Goal: Find specific page/section: Find specific page/section

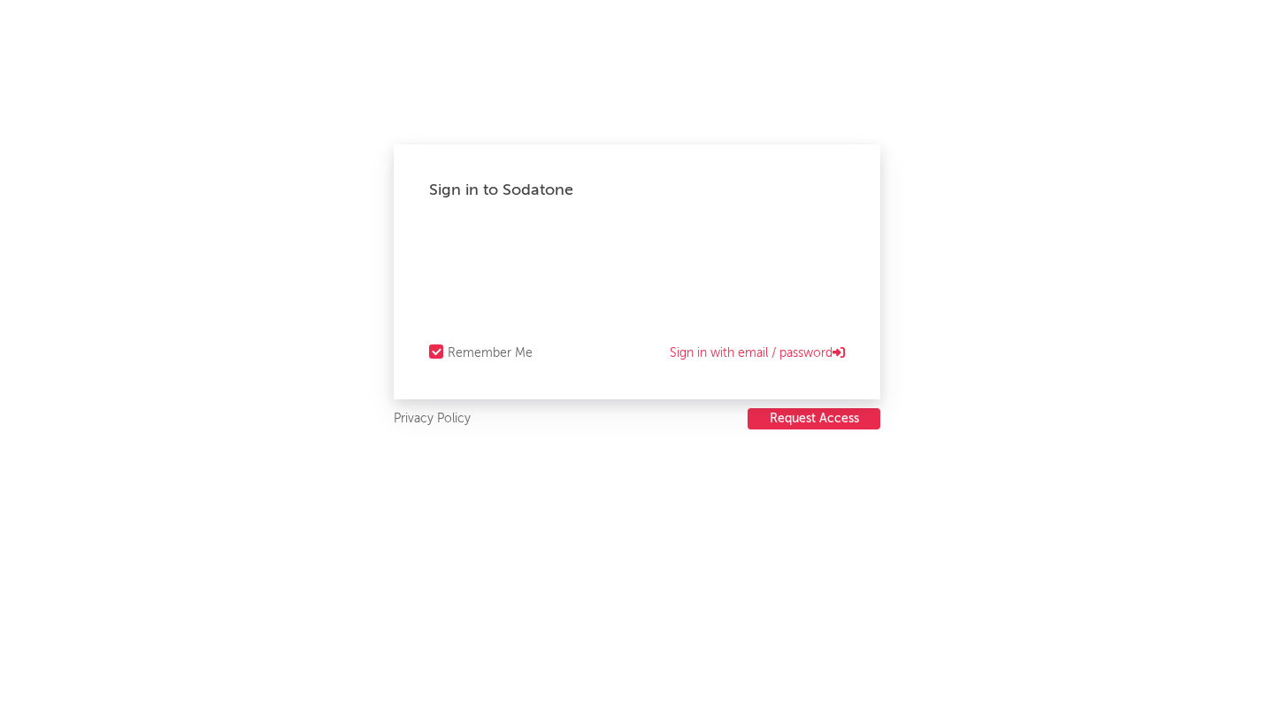
select select "recorded_music"
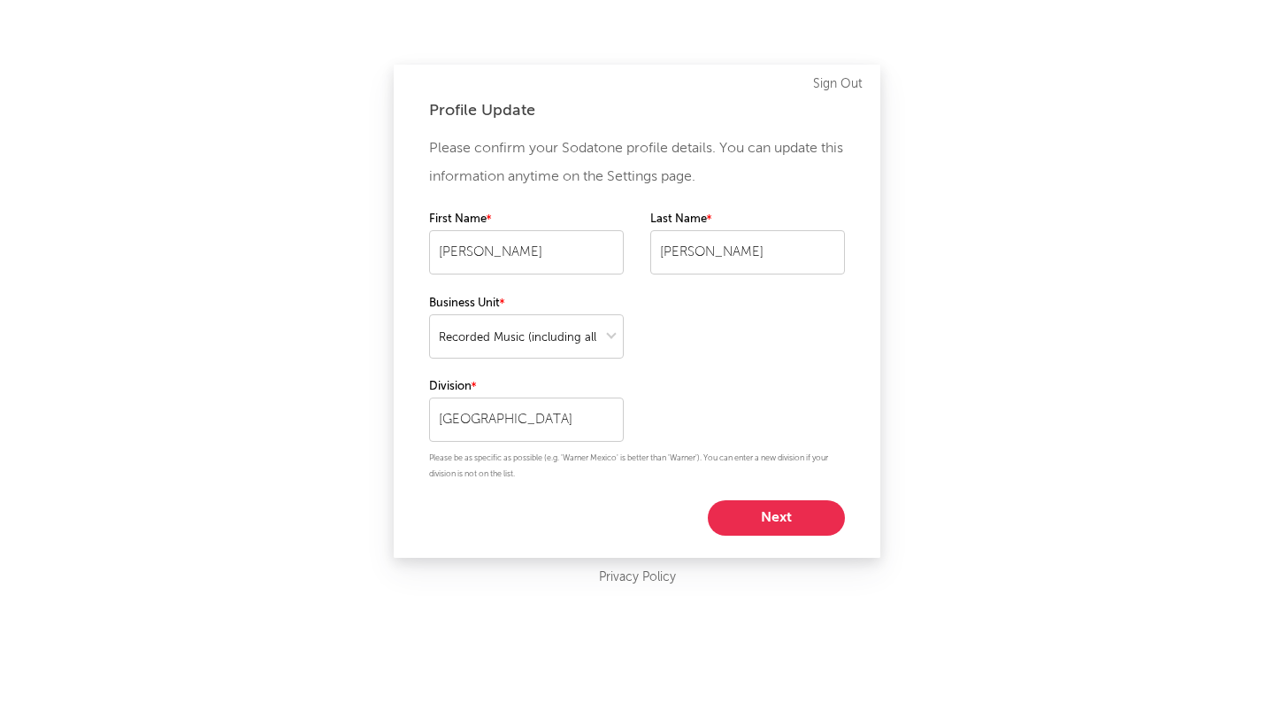
click at [788, 528] on button "Next" at bounding box center [776, 517] width 137 height 35
select select "manager"
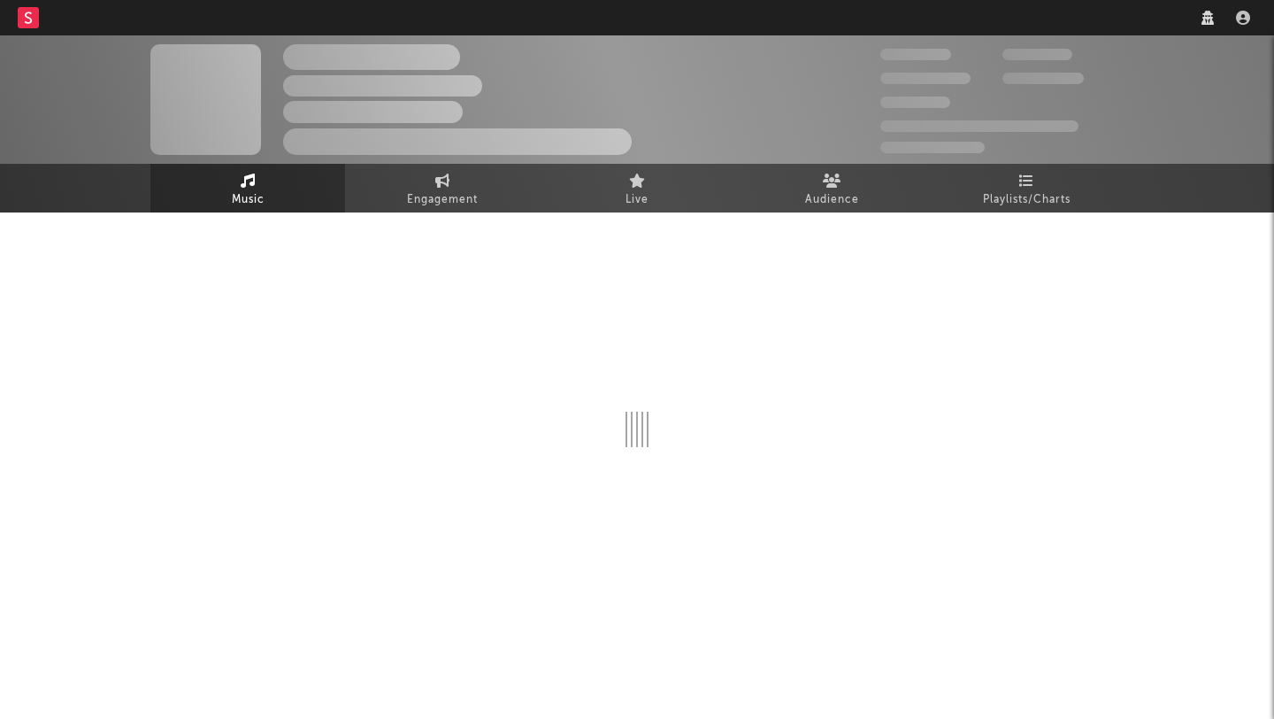
select select "manager"
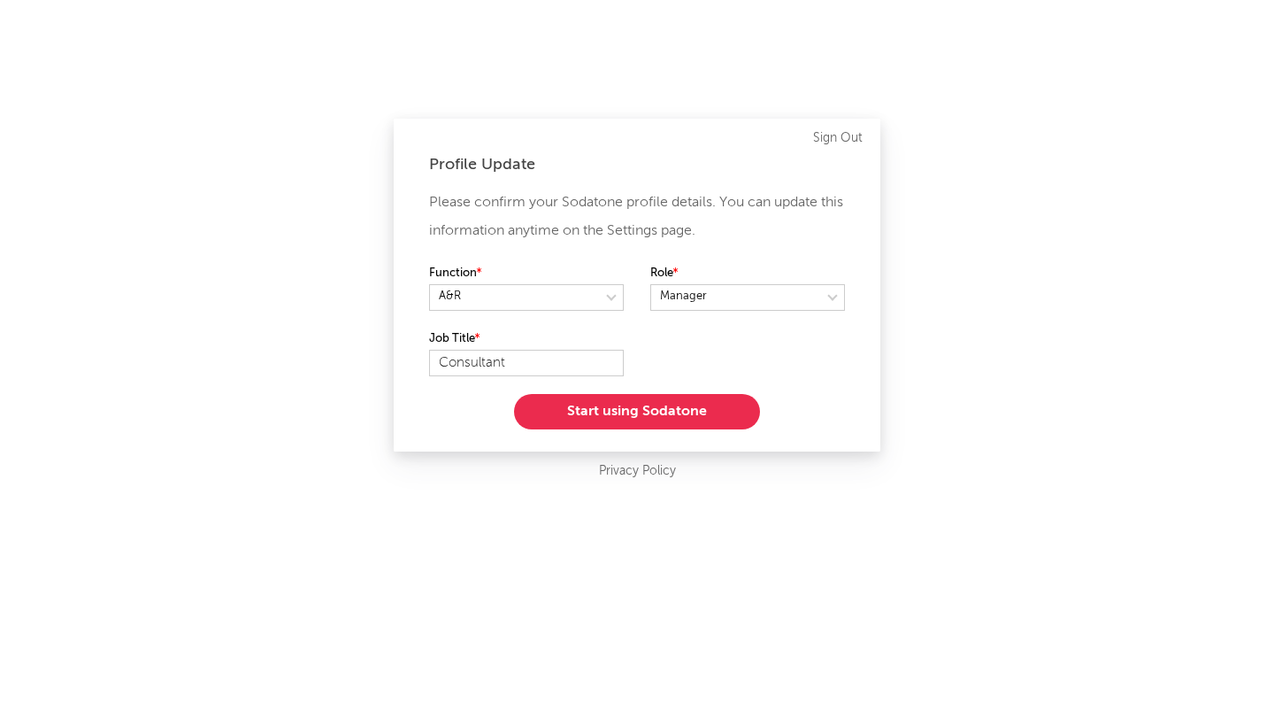
click at [589, 413] on button "Start using Sodatone" at bounding box center [637, 411] width 246 height 35
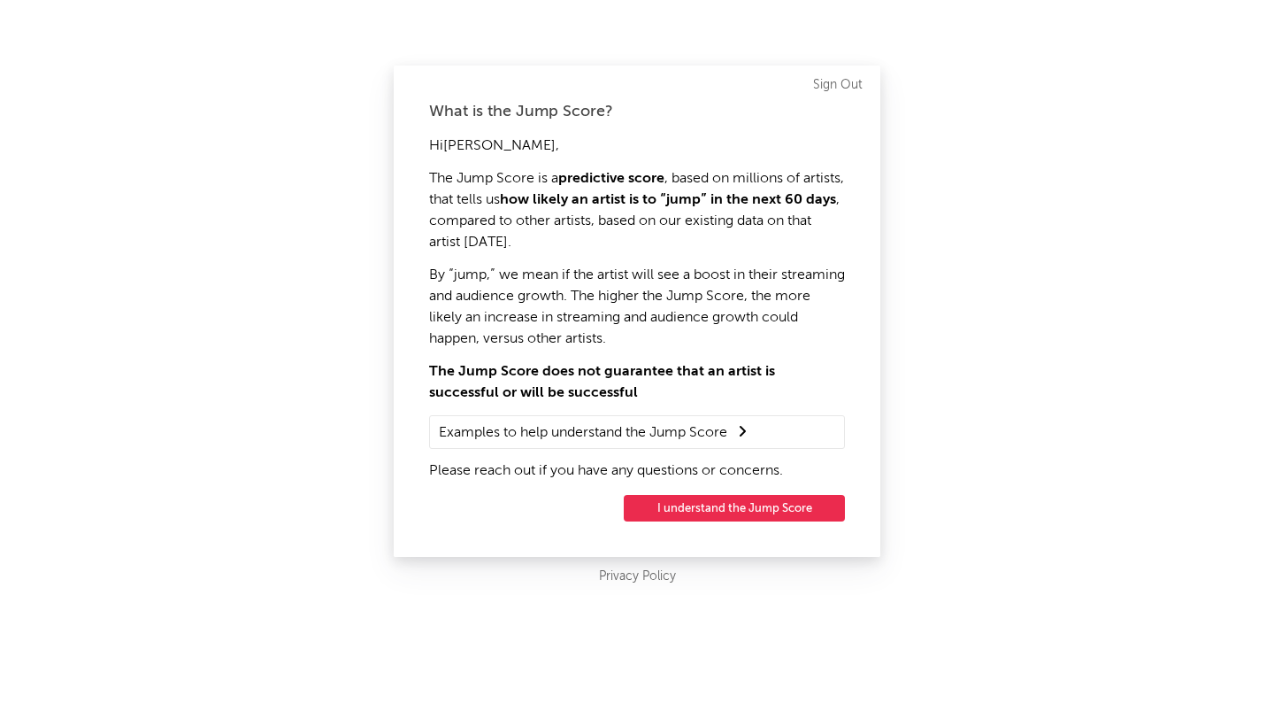
click at [719, 507] on button "I understand the Jump Score" at bounding box center [734, 508] width 221 height 27
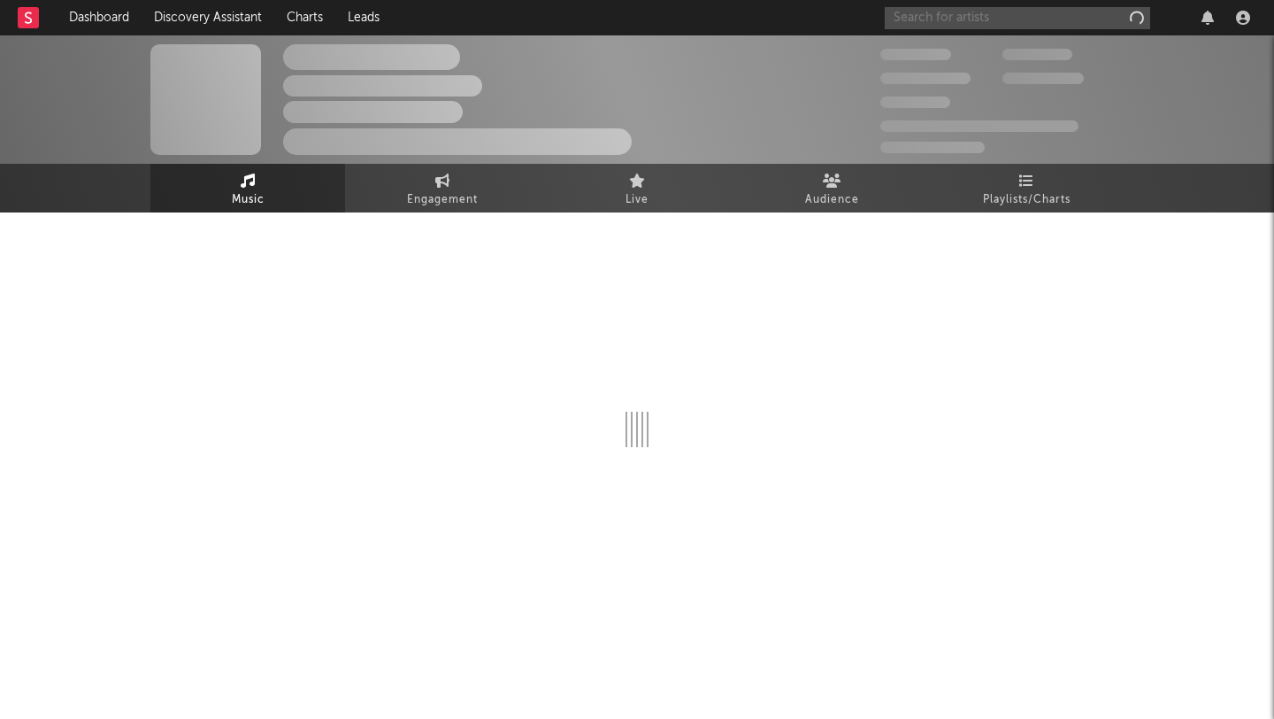
click at [994, 17] on input "text" at bounding box center [1017, 18] width 265 height 22
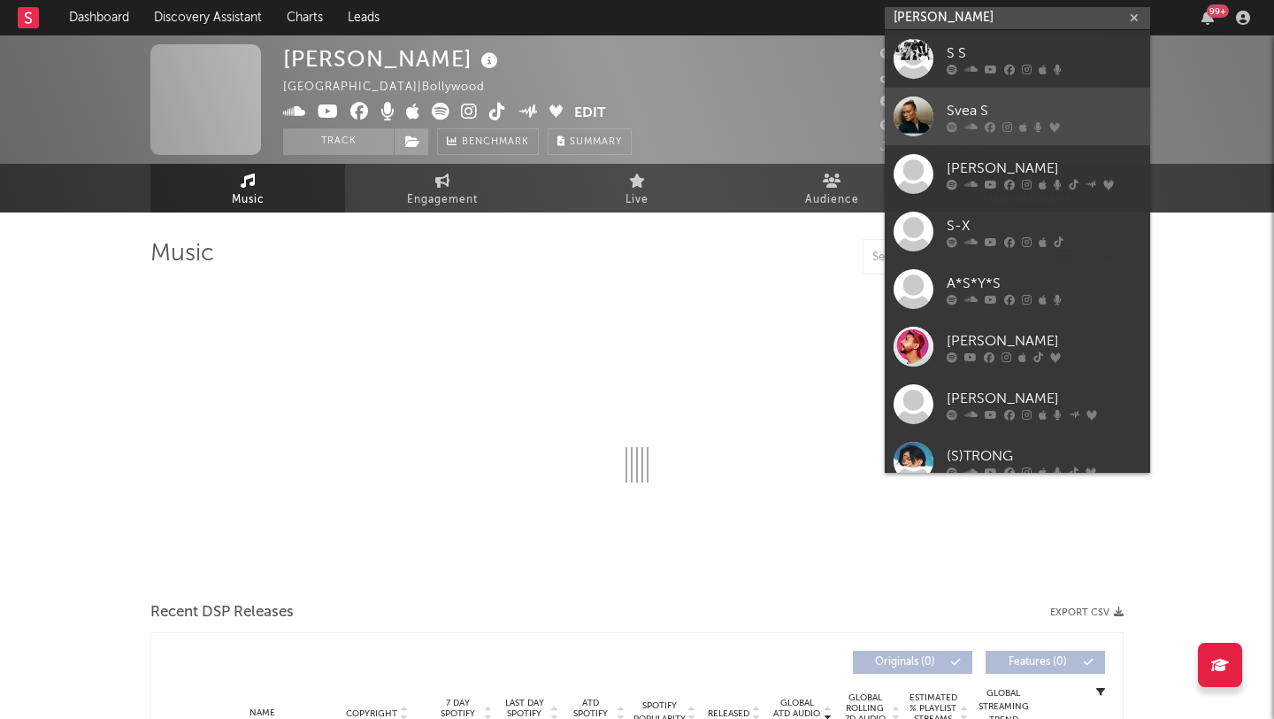
type input "shreyas"
select select "6m"
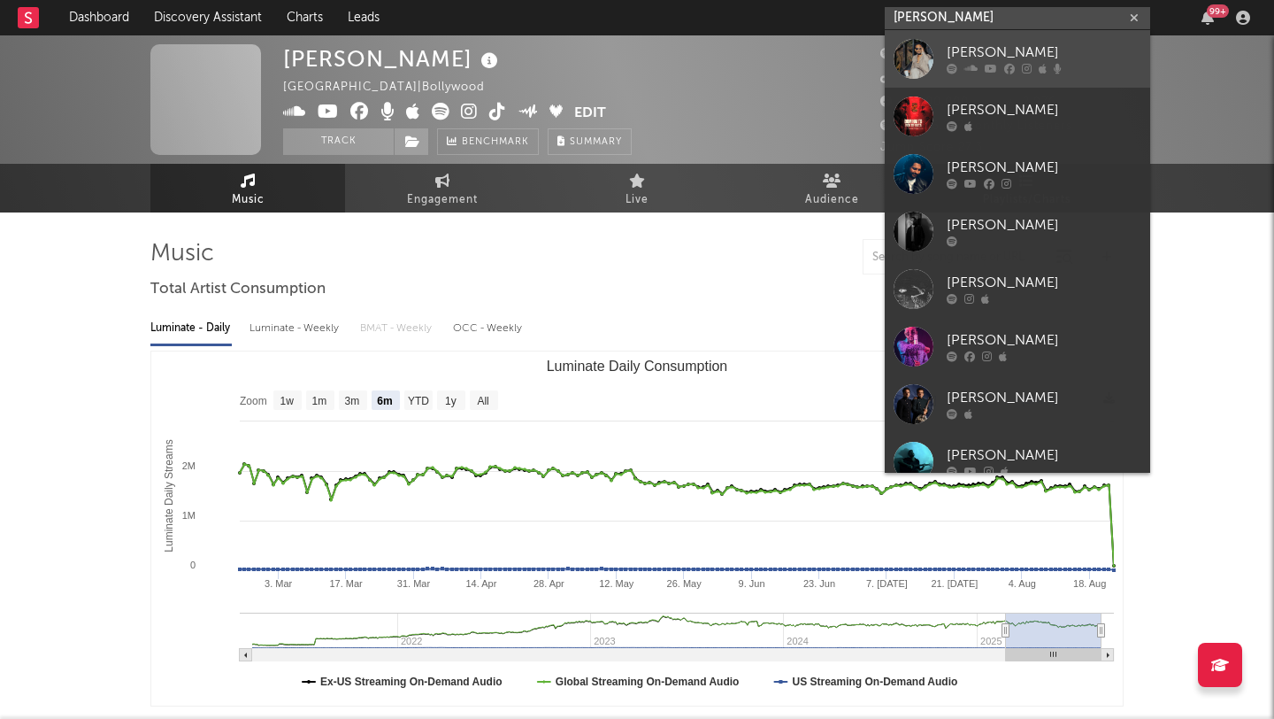
type input "shreyas"
click at [966, 49] on div "Shreyas" at bounding box center [1044, 52] width 195 height 21
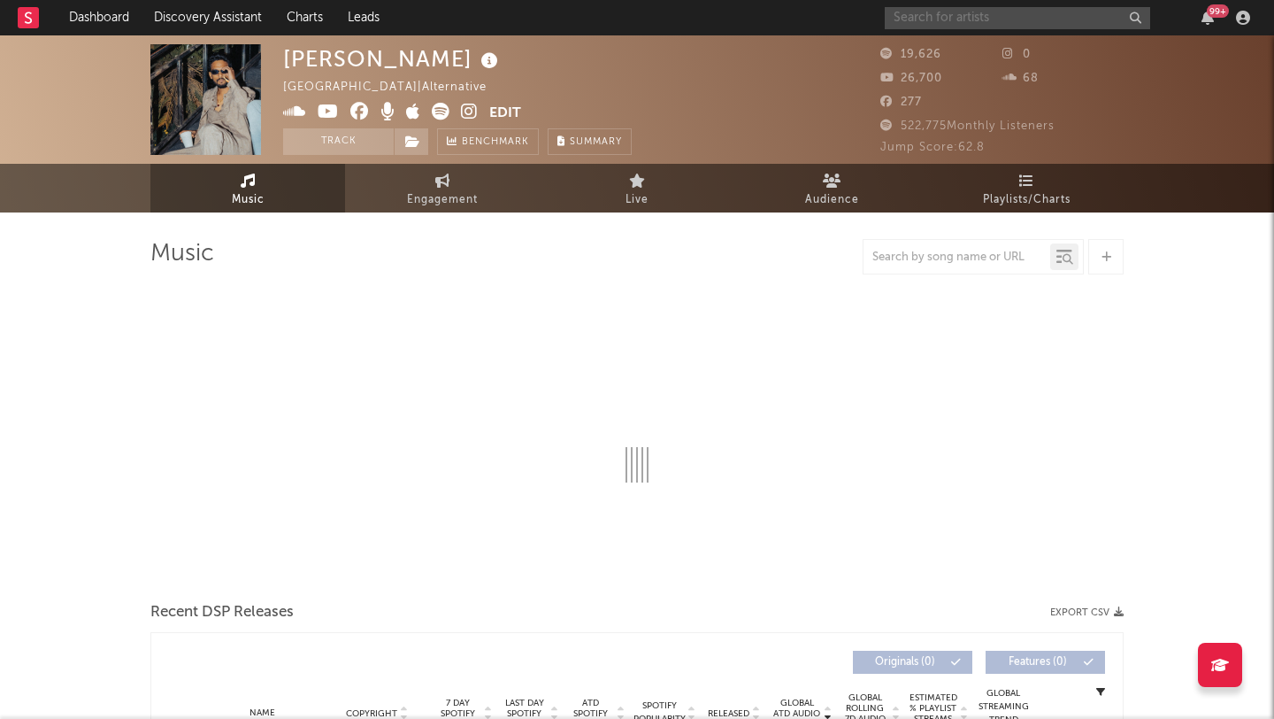
click at [946, 19] on input "text" at bounding box center [1017, 18] width 265 height 22
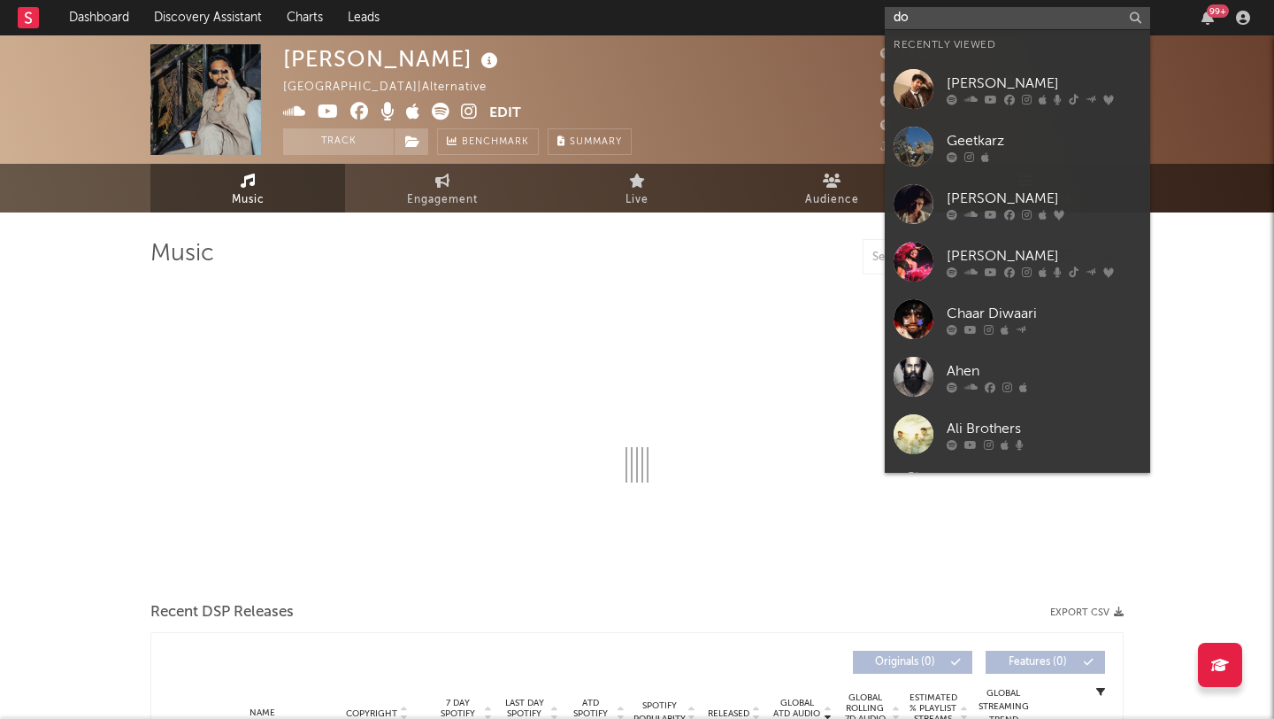
type input "dos"
select select "6m"
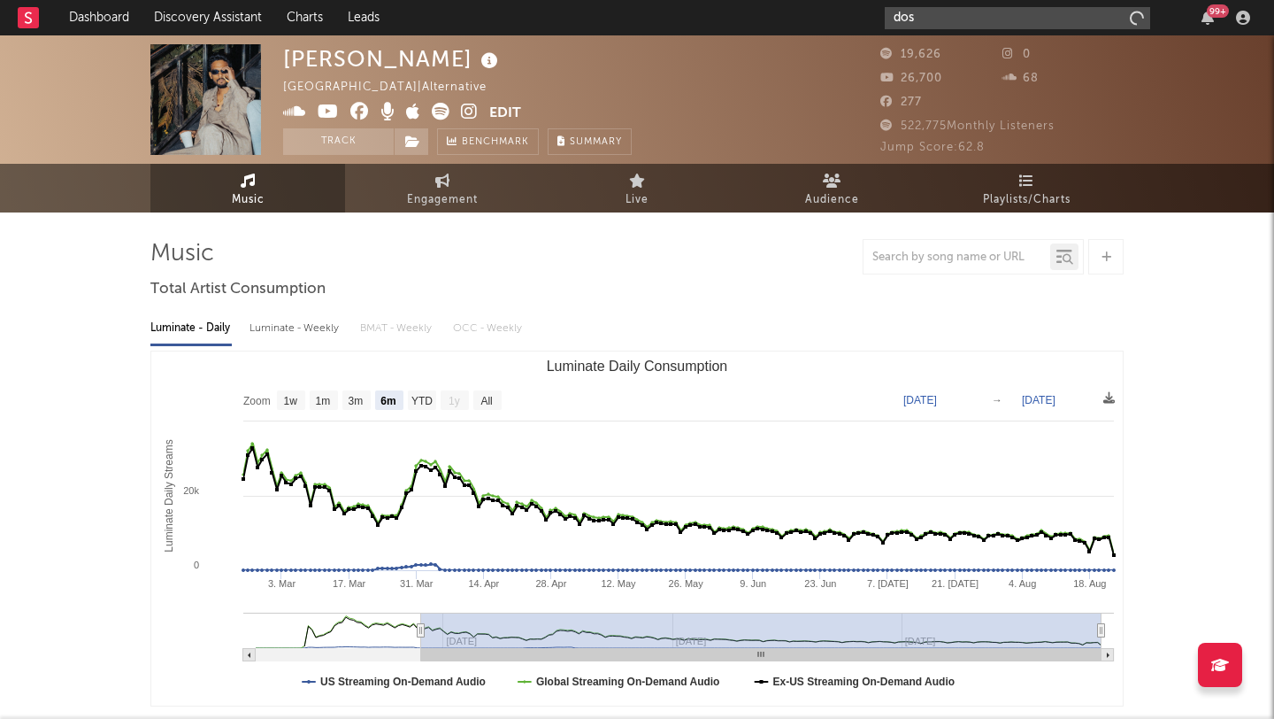
type input "doss"
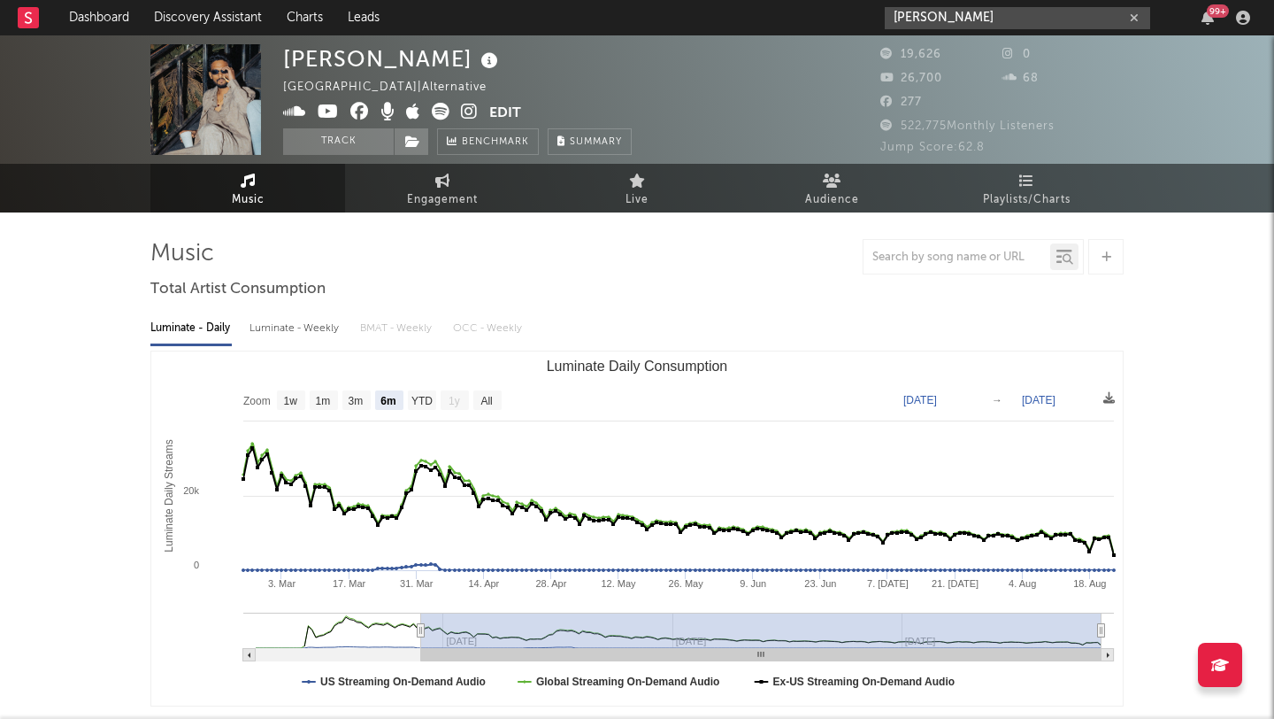
type input "mr doss"
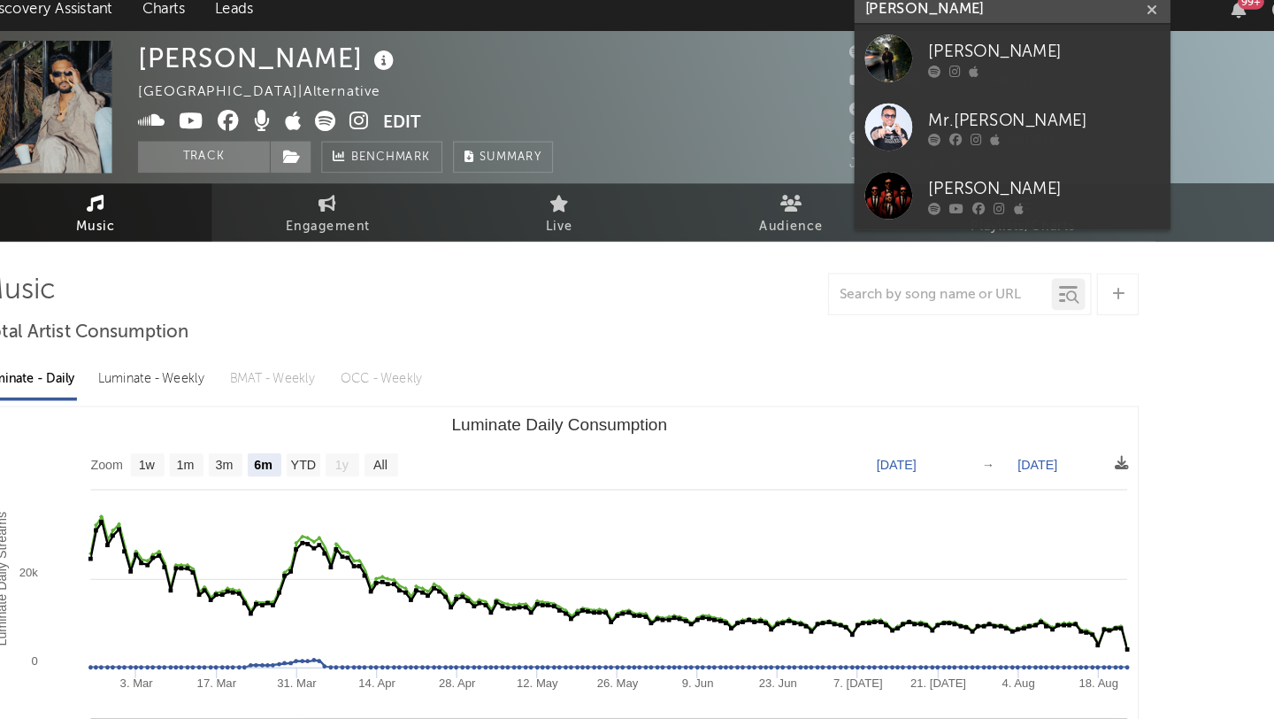
click at [915, 18] on input "mr.doss" at bounding box center [1017, 18] width 265 height 22
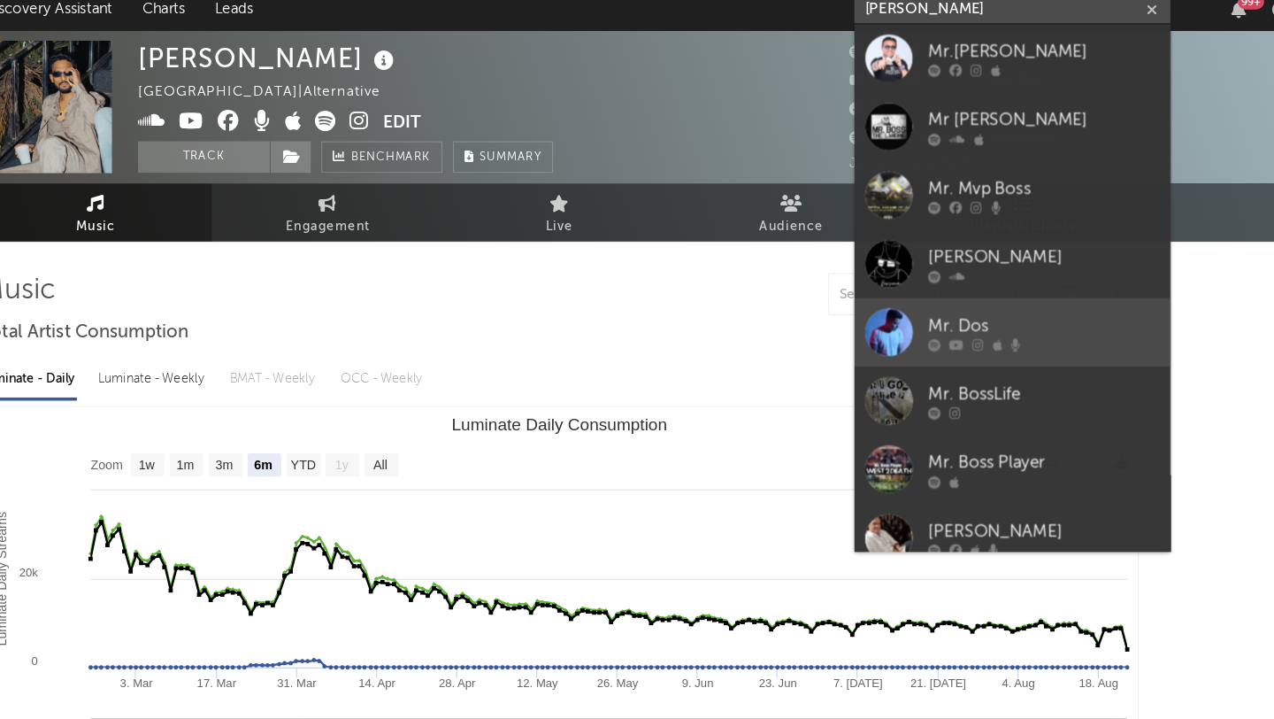
type input "mr. doss"
click at [956, 282] on div "Mr. Dos" at bounding box center [1044, 283] width 195 height 21
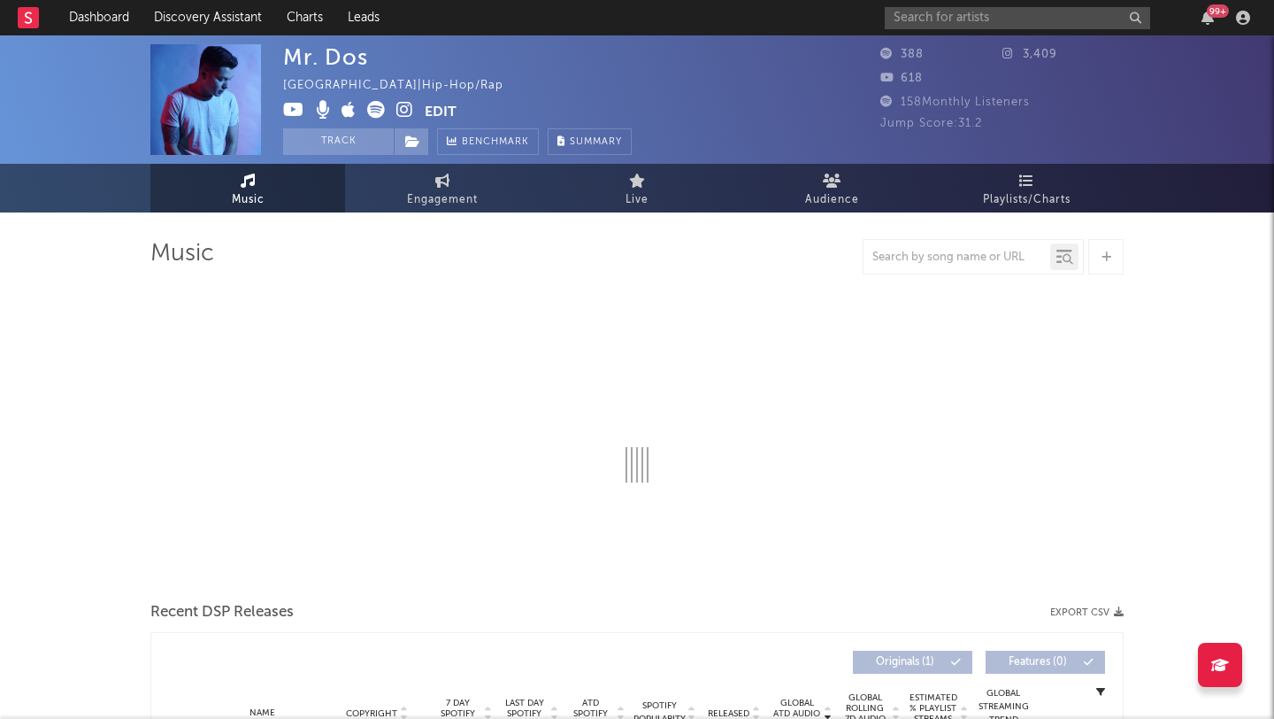
select select "1w"
